Goal: Transaction & Acquisition: Purchase product/service

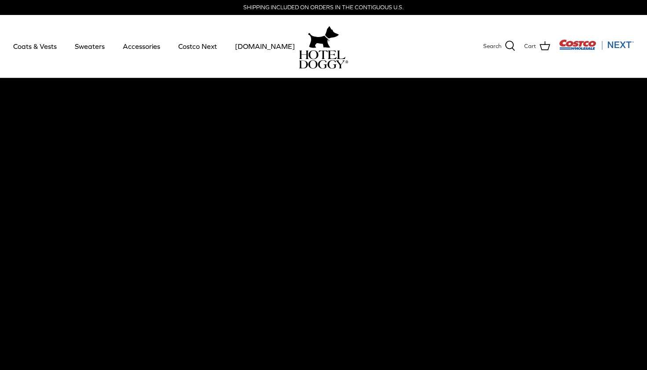
click at [317, 45] on img at bounding box center [323, 37] width 31 height 26
click at [31, 42] on link "Coats & Vests" at bounding box center [34, 46] width 59 height 30
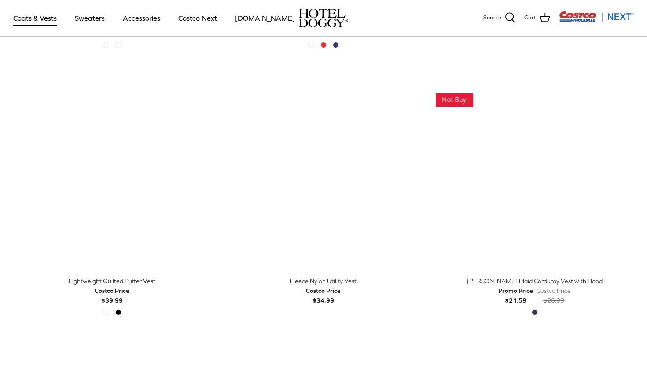
scroll to position [999, 0]
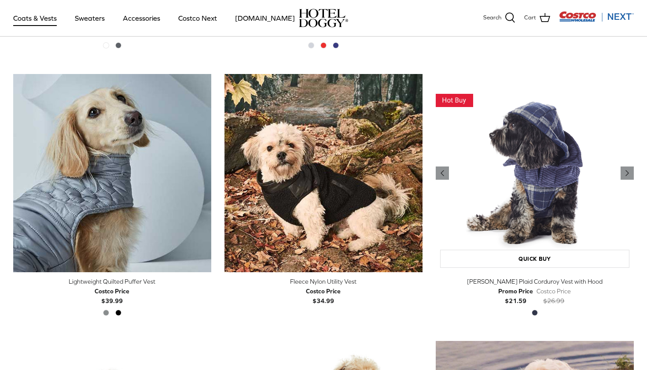
click at [553, 190] on img "Melton Plaid Corduroy Vest with Hood" at bounding box center [535, 173] width 198 height 198
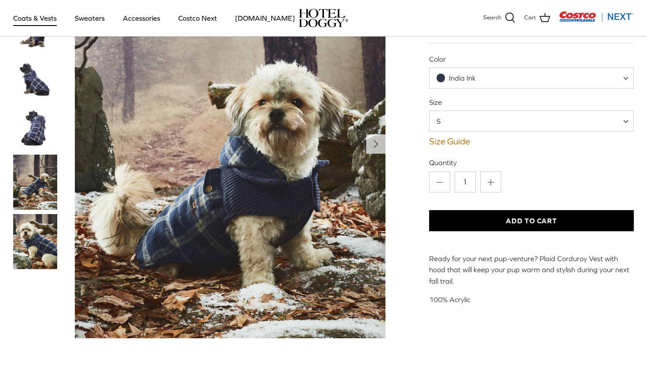
scroll to position [102, 0]
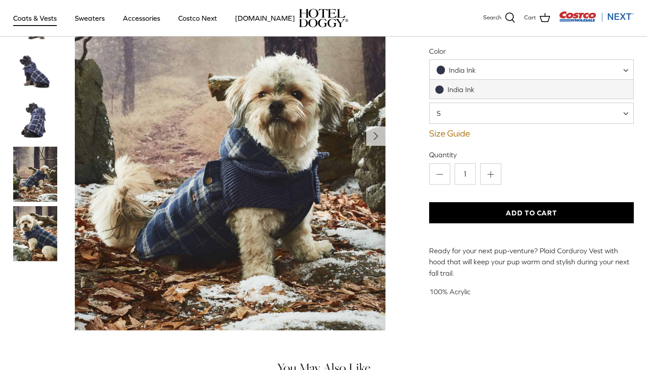
click at [487, 68] on span "India Ink" at bounding box center [462, 70] width 64 height 9
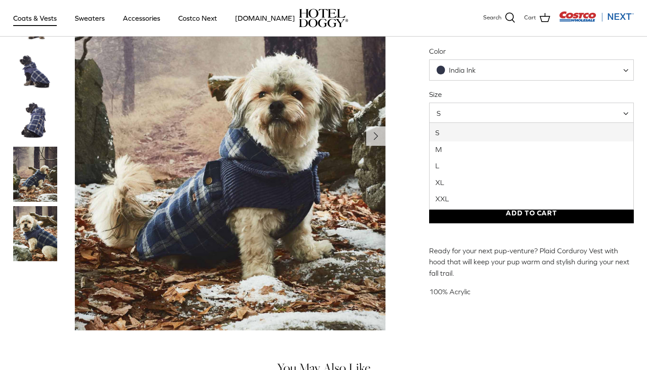
click at [479, 116] on span "S" at bounding box center [531, 113] width 205 height 21
select select "M"
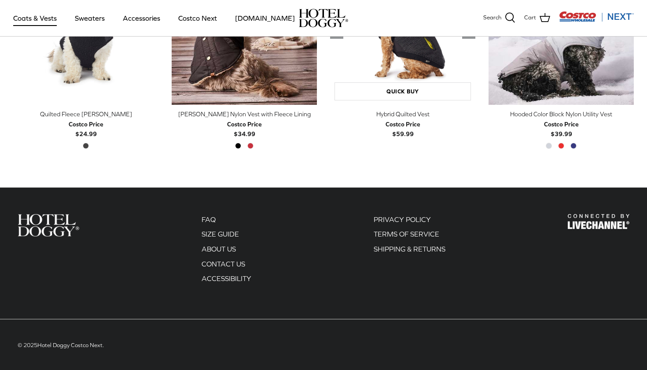
scroll to position [525, 0]
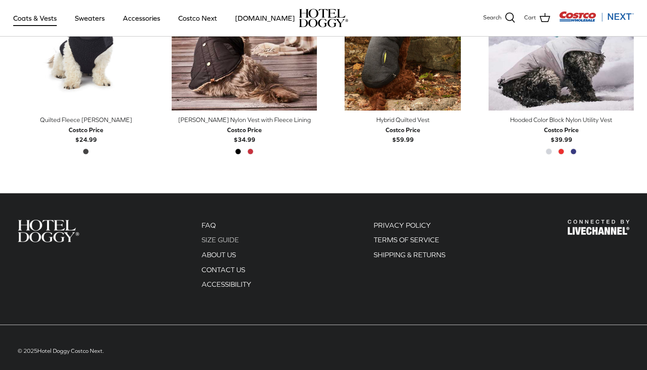
click at [217, 241] on link "SIZE GUIDE" at bounding box center [220, 240] width 37 height 8
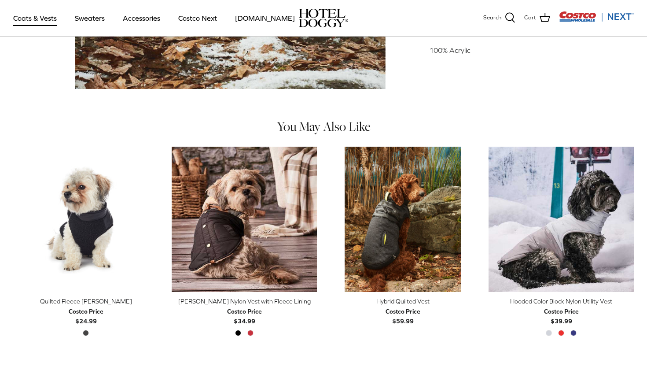
scroll to position [343, 0]
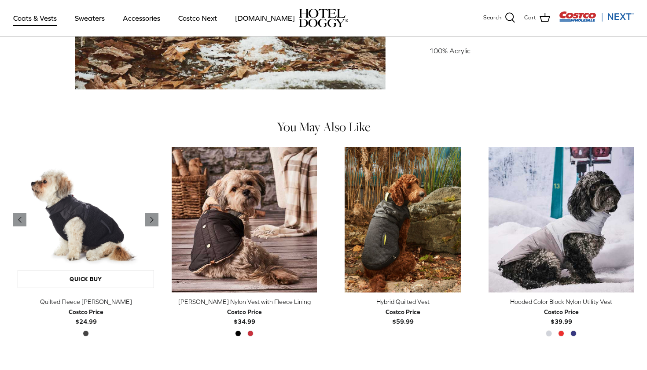
click at [81, 227] on img "Quilted Fleece Melton Vest" at bounding box center [85, 219] width 145 height 145
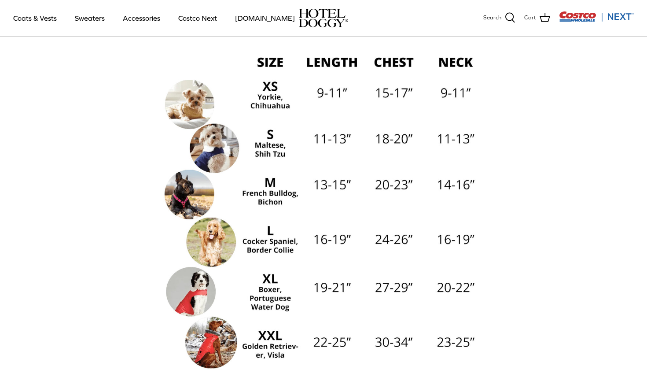
scroll to position [111, 0]
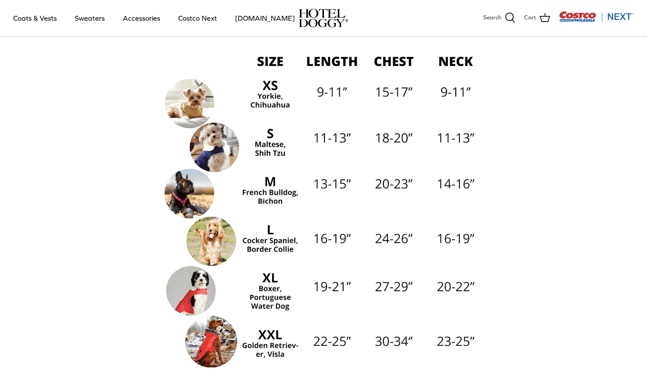
click at [180, 199] on img at bounding box center [324, 208] width 326 height 326
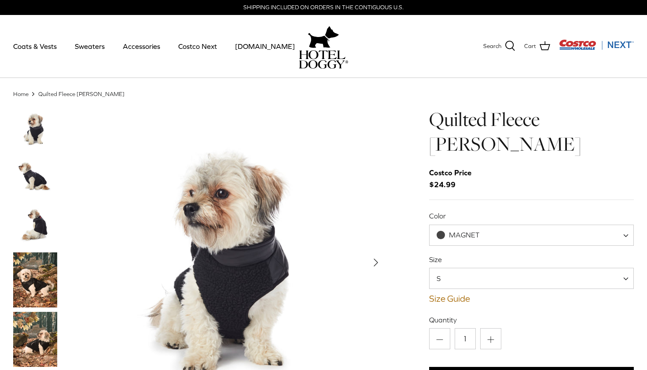
click at [45, 228] on img "Thumbnail Link" at bounding box center [35, 226] width 44 height 44
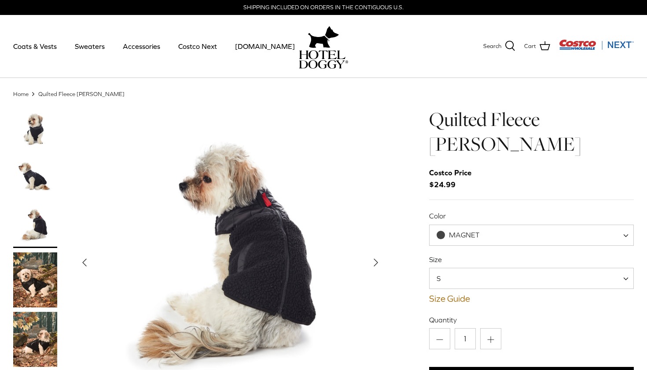
click at [265, 296] on img "Show Gallery" at bounding box center [230, 262] width 311 height 311
